Goal: Information Seeking & Learning: Find specific fact

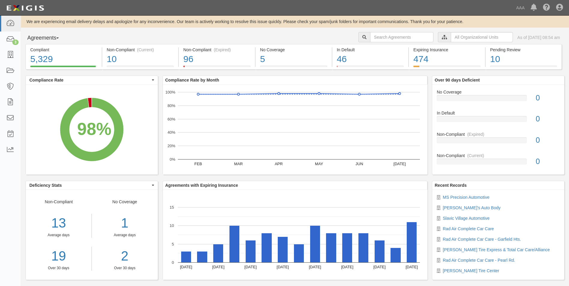
click at [46, 37] on button "Agreements" at bounding box center [47, 38] width 45 height 12
click at [37, 51] on link "Parties" at bounding box center [49, 50] width 47 height 8
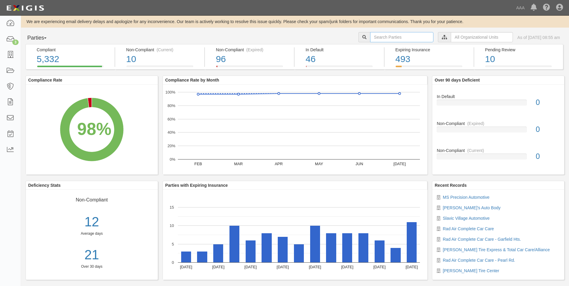
click at [392, 36] on input "text" at bounding box center [401, 37] width 63 height 10
type input "10380"
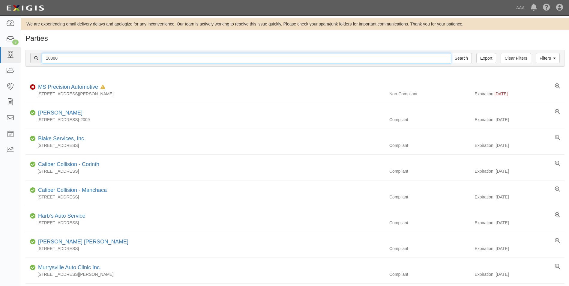
drag, startPoint x: 58, startPoint y: 56, endPoint x: 39, endPoint y: 54, distance: 19.6
click at [39, 54] on div "10380 Search" at bounding box center [250, 58] width 441 height 10
type input "10158"
click at [451, 53] on input "Search" at bounding box center [461, 58] width 21 height 10
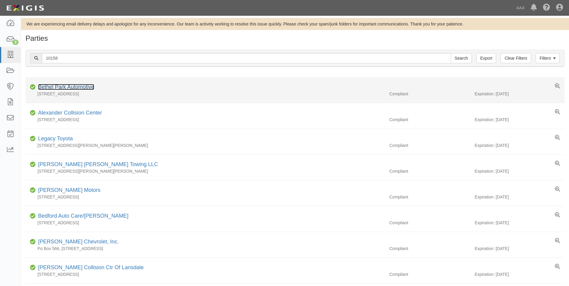
click at [53, 86] on link "Bethel Park Automotive" at bounding box center [66, 87] width 56 height 6
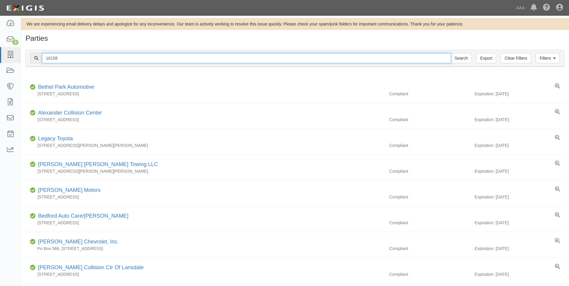
drag, startPoint x: 61, startPoint y: 58, endPoint x: 39, endPoint y: 58, distance: 22.5
click at [39, 58] on div "10158 Search" at bounding box center [250, 58] width 441 height 10
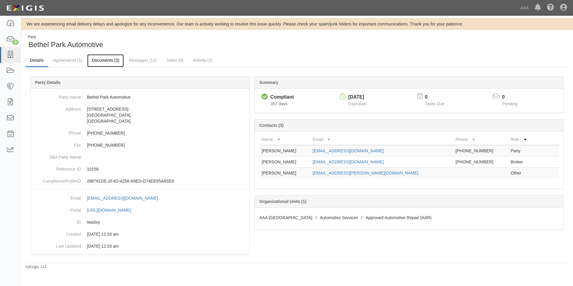
click at [109, 59] on link "Documents (3)" at bounding box center [105, 60] width 37 height 13
